Goal: Submit feedback/report problem

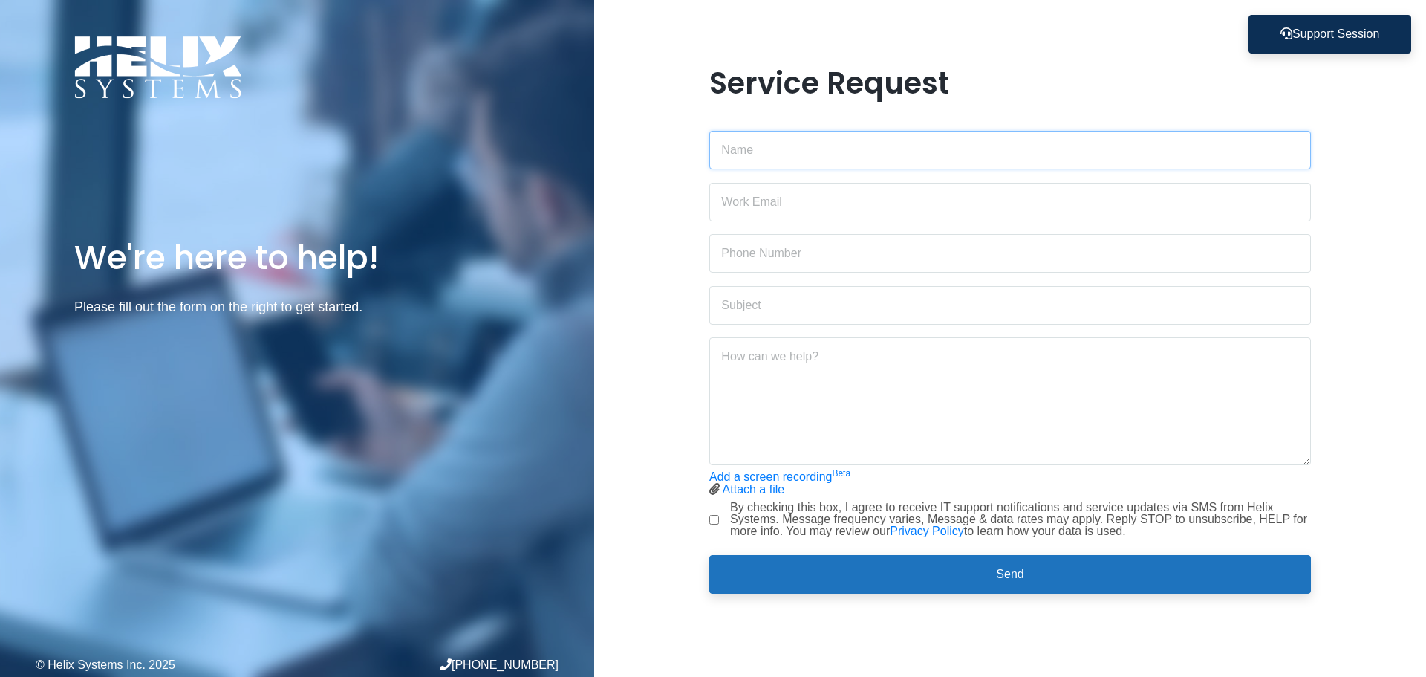
click at [805, 149] on input "text" at bounding box center [1010, 150] width 602 height 39
type input "[PERSON_NAME]"
type input "[PERSON_NAME][EMAIL_ADDRESS][DOMAIN_NAME]"
drag, startPoint x: 803, startPoint y: 253, endPoint x: 521, endPoint y: 244, distance: 281.6
click at [521, 244] on div "We're here to help! Please fill out the form on the right to get started. © Hel…" at bounding box center [713, 338] width 1426 height 677
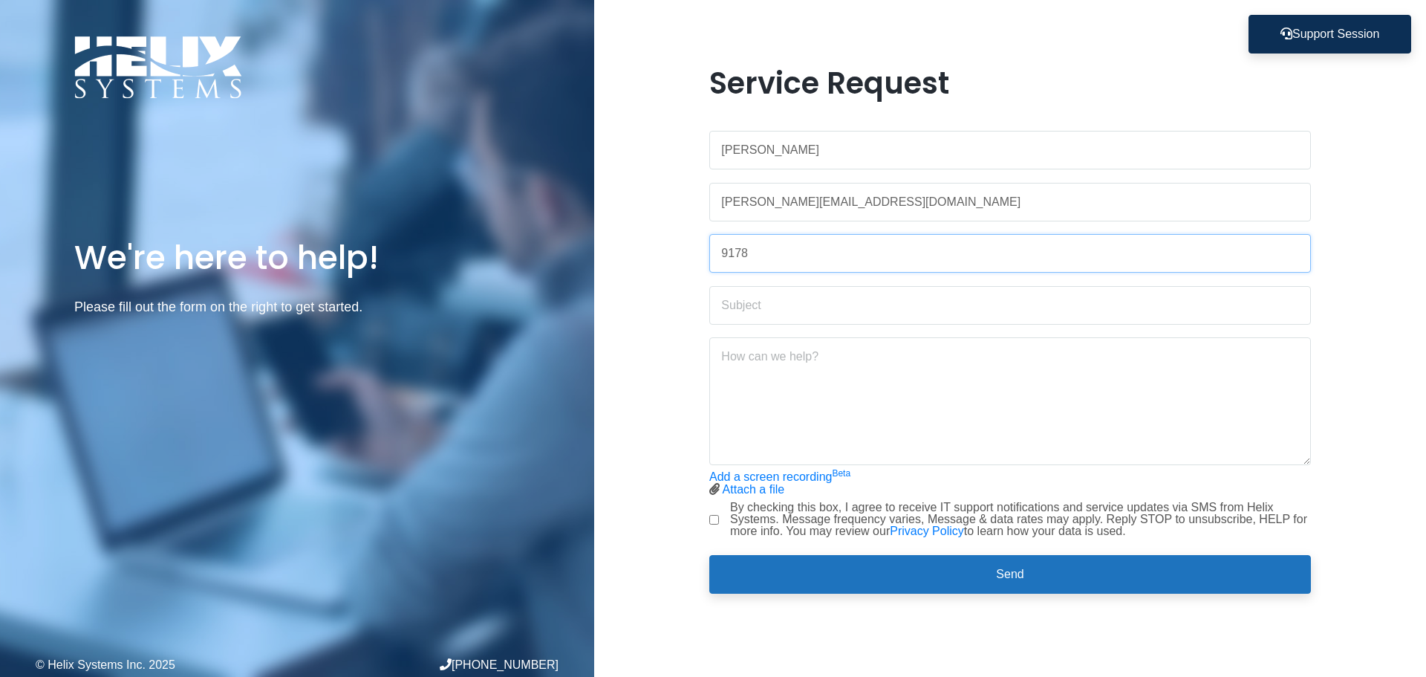
type input "9178259489"
click at [779, 308] on input "text" at bounding box center [1010, 305] width 602 height 39
type input "[PERSON_NAME] laptop"
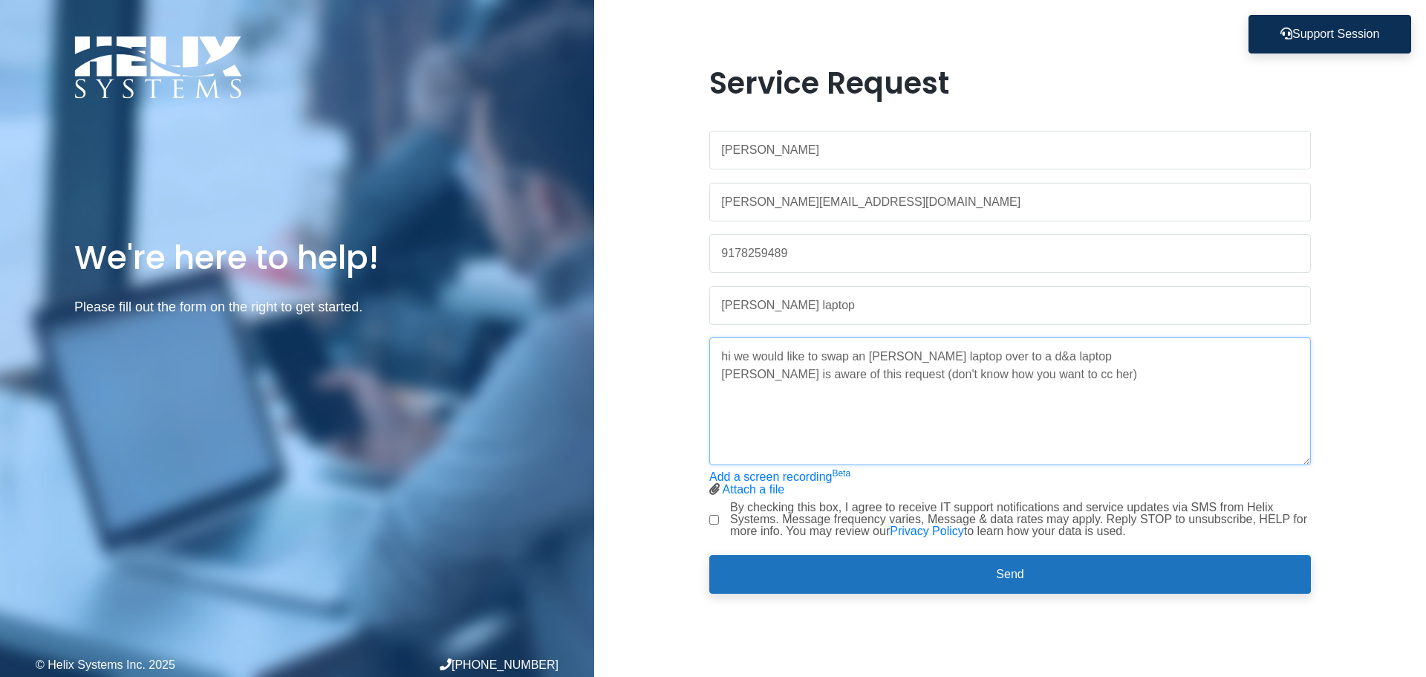
type textarea "hi we would like to swap an [PERSON_NAME] laptop over to a d&a laptop [PERSON_N…"
click at [715, 515] on input "By checking this box, I agree to receive IT support notifications and service u…" at bounding box center [714, 520] width 10 height 10
checkbox input "true"
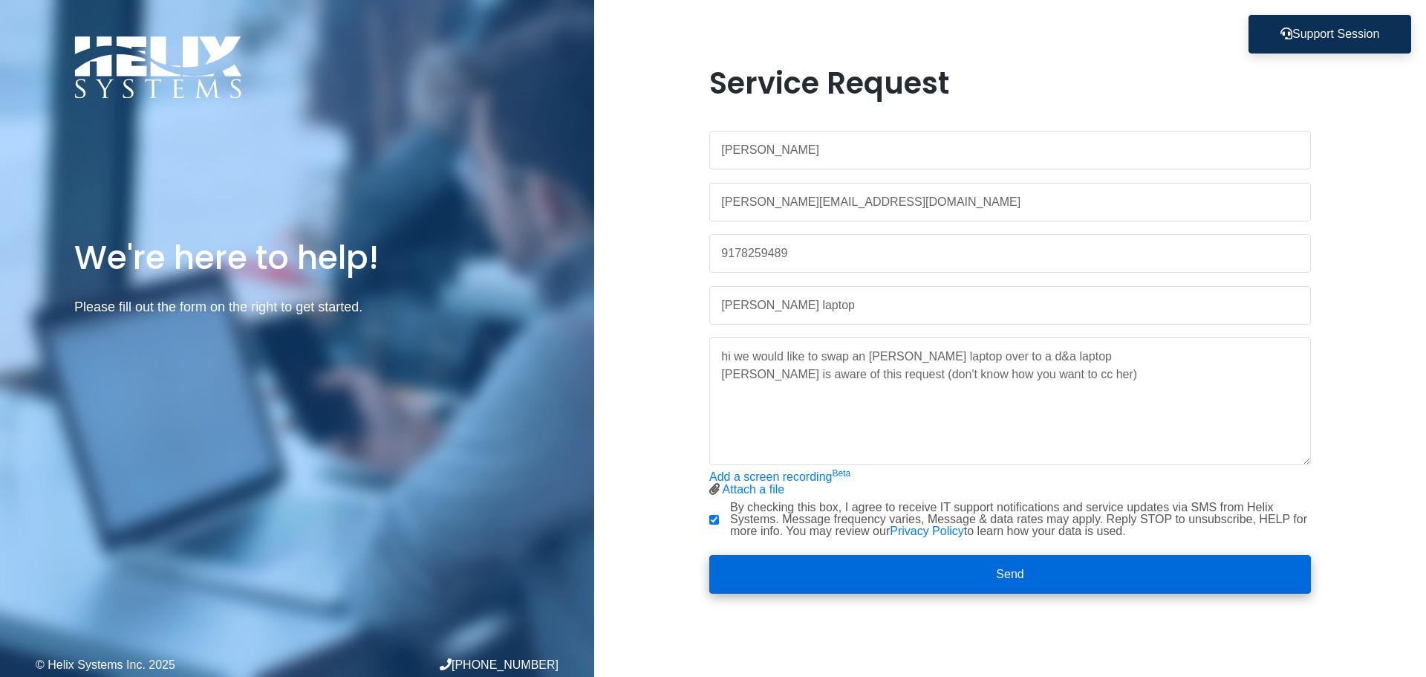
click at [841, 576] on button "Send" at bounding box center [1010, 574] width 602 height 39
